Goal: Task Accomplishment & Management: Use online tool/utility

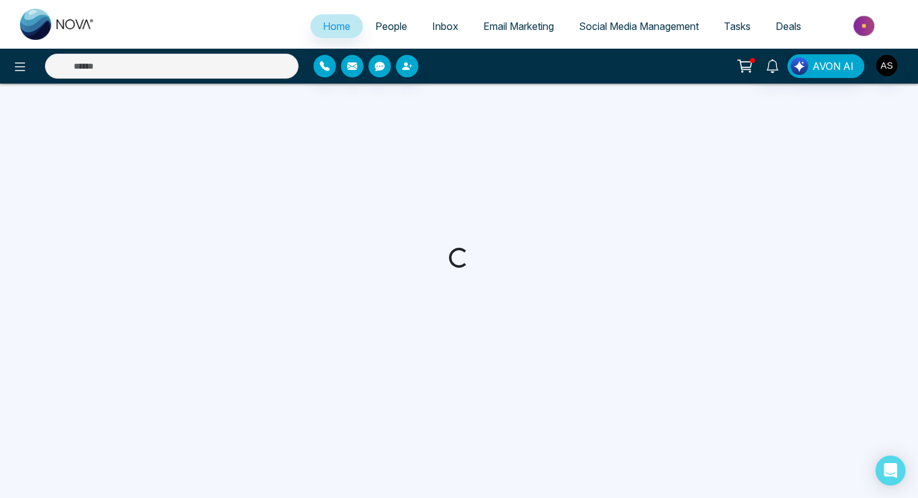
select select "*"
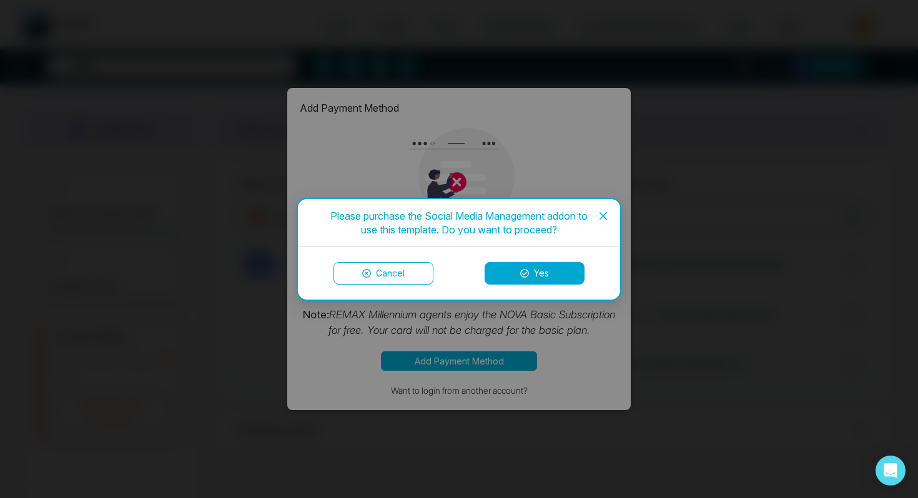
click at [377, 272] on button "Cancel" at bounding box center [383, 273] width 100 height 22
